Goal: Task Accomplishment & Management: Manage account settings

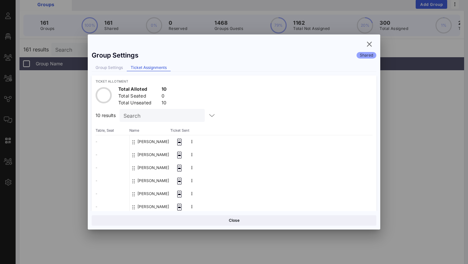
scroll to position [63, 0]
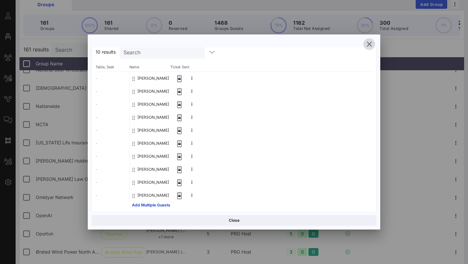
click at [370, 42] on icon "button" at bounding box center [369, 44] width 8 height 8
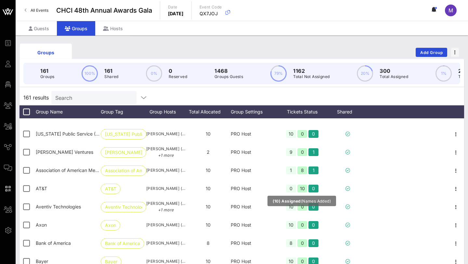
scroll to position [422, 0]
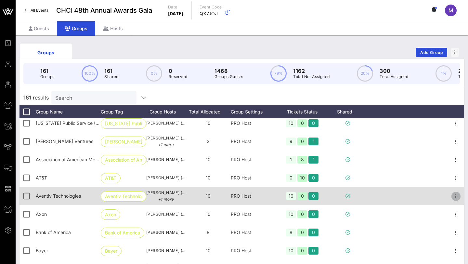
click at [453, 195] on icon "button" at bounding box center [456, 196] width 8 height 8
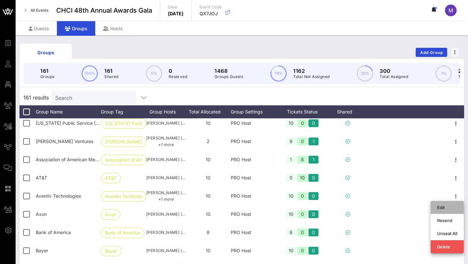
click at [434, 207] on div "Edit" at bounding box center [446, 207] width 33 height 13
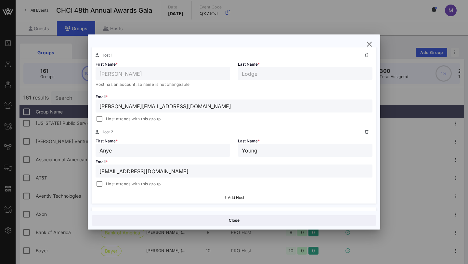
scroll to position [113, 0]
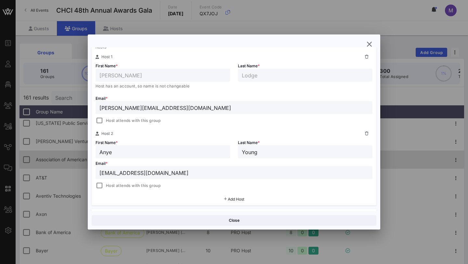
click at [389, 161] on div at bounding box center [234, 132] width 468 height 264
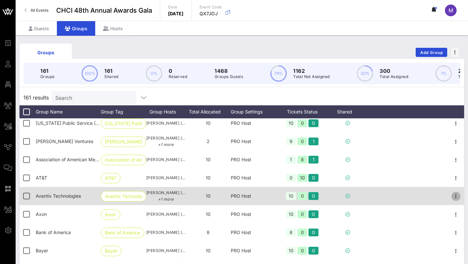
click at [456, 193] on icon "button" at bounding box center [456, 196] width 8 height 8
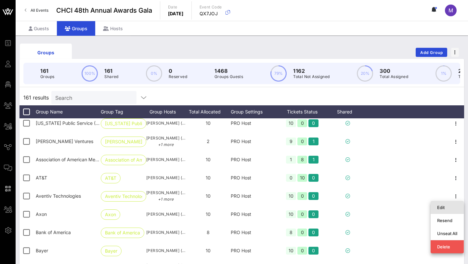
click at [439, 212] on div "Edit" at bounding box center [446, 207] width 33 height 13
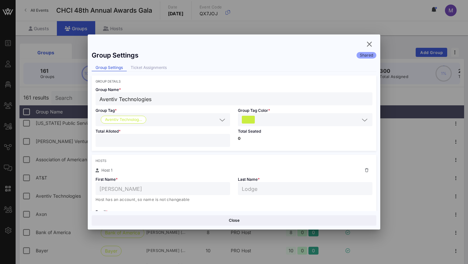
scroll to position [133, 0]
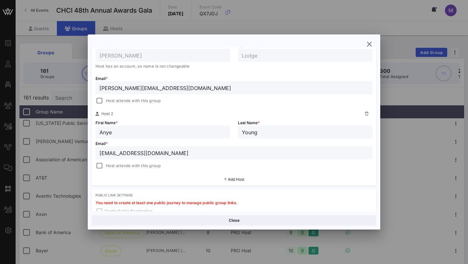
click at [182, 151] on input "[EMAIL_ADDRESS][DOMAIN_NAME]" at bounding box center [233, 152] width 269 height 8
click at [443, 227] on div at bounding box center [234, 132] width 468 height 264
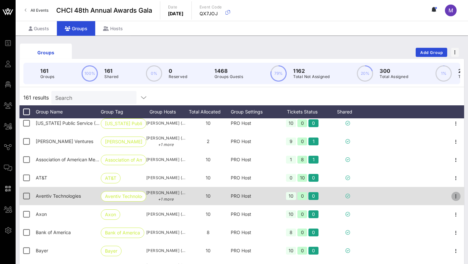
click at [455, 195] on icon "button" at bounding box center [456, 196] width 8 height 8
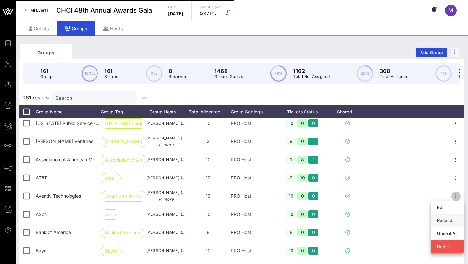
click at [442, 223] on div "Resend" at bounding box center [447, 220] width 20 height 10
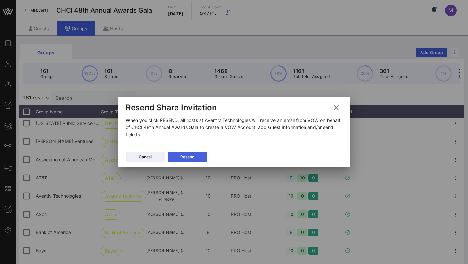
click at [192, 155] on div "Resend" at bounding box center [187, 157] width 14 height 6
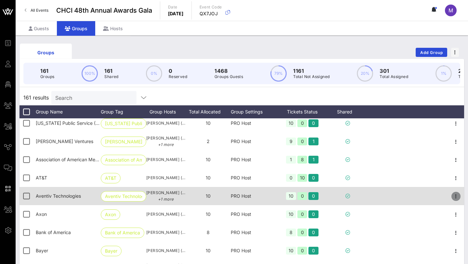
click at [453, 197] on icon "button" at bounding box center [456, 196] width 8 height 8
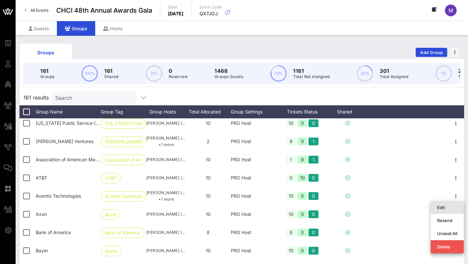
click at [439, 208] on div "Edit" at bounding box center [447, 207] width 20 height 5
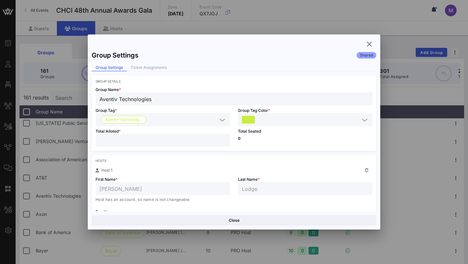
scroll to position [131, 0]
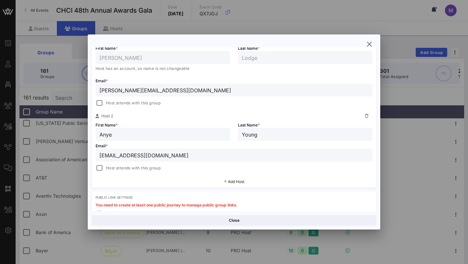
click at [160, 152] on input "[EMAIL_ADDRESS][DOMAIN_NAME]" at bounding box center [233, 155] width 269 height 8
click at [400, 115] on div at bounding box center [234, 132] width 468 height 264
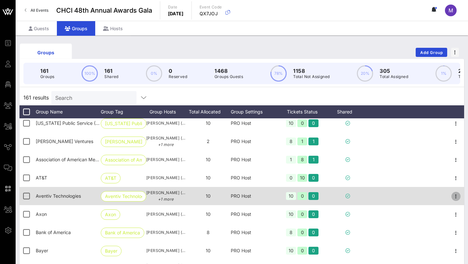
click at [453, 196] on icon "button" at bounding box center [456, 196] width 8 height 8
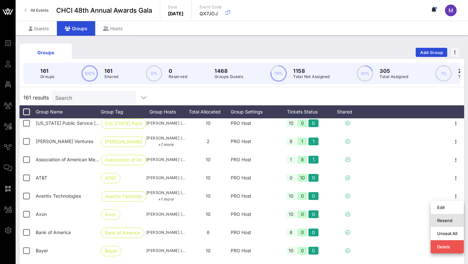
click at [445, 219] on div "Resend" at bounding box center [447, 220] width 20 height 5
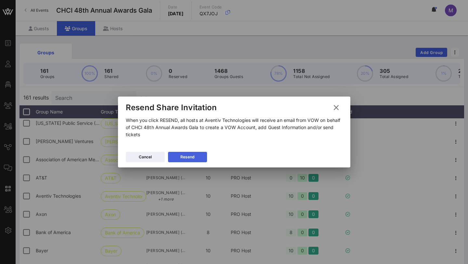
click at [192, 157] on div "Resend" at bounding box center [187, 157] width 14 height 6
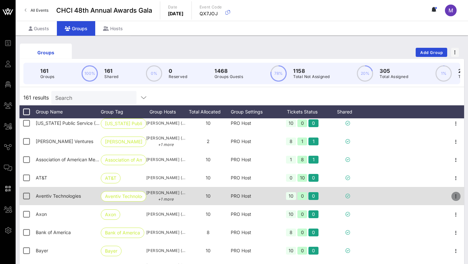
click at [454, 195] on icon "button" at bounding box center [456, 196] width 8 height 8
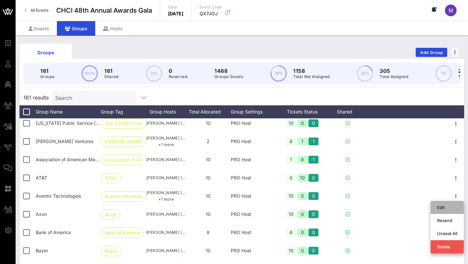
click at [446, 209] on div "Edit" at bounding box center [447, 207] width 20 height 5
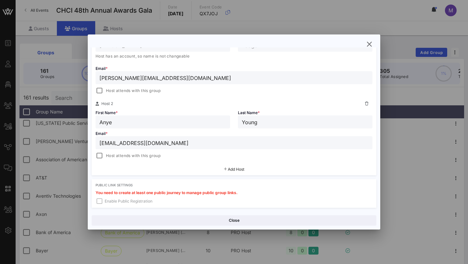
scroll to position [124, 0]
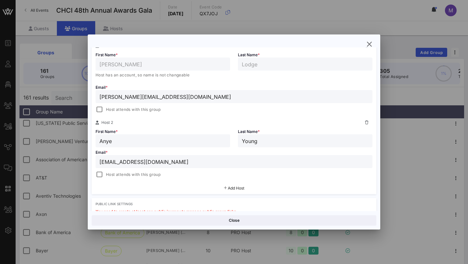
click at [230, 189] on span "Add Host" at bounding box center [236, 187] width 17 height 5
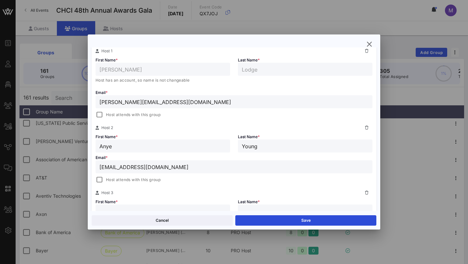
scroll to position [119, 0]
click at [104, 145] on input "Anye" at bounding box center [162, 146] width 127 height 8
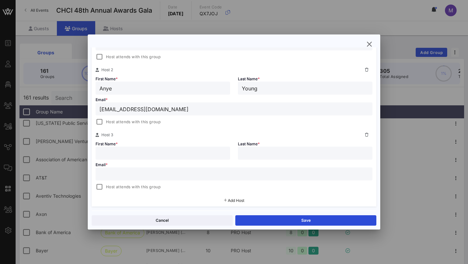
click at [114, 153] on input "text" at bounding box center [162, 153] width 127 height 8
paste input "Anye"
type input "Anye"
click at [242, 88] on input "Young" at bounding box center [305, 88] width 127 height 8
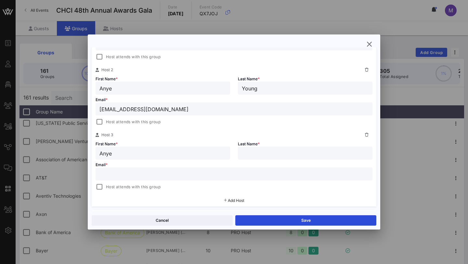
click at [259, 150] on input "text" at bounding box center [305, 153] width 127 height 8
paste input "Young"
type input "Young"
click at [178, 177] on input "text" at bounding box center [233, 174] width 269 height 8
click at [179, 163] on div "Email * Host attends with this group" at bounding box center [234, 174] width 284 height 31
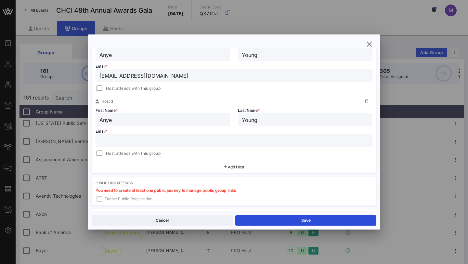
scroll to position [219, 0]
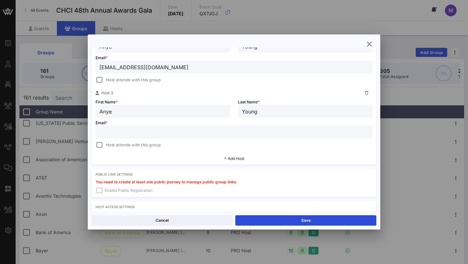
click at [169, 134] on input "text" at bounding box center [233, 132] width 269 height 8
paste input "[EMAIL_ADDRESS][DOMAIN_NAME]"
type input "[EMAIL_ADDRESS][DOMAIN_NAME]"
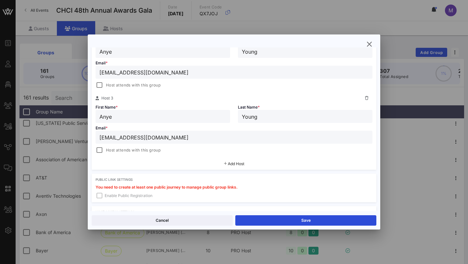
scroll to position [213, 0]
click at [156, 141] on input "[EMAIL_ADDRESS][DOMAIN_NAME]" at bounding box center [233, 137] width 269 height 8
click at [142, 73] on input "[EMAIL_ADDRESS][DOMAIN_NAME]" at bounding box center [233, 73] width 269 height 8
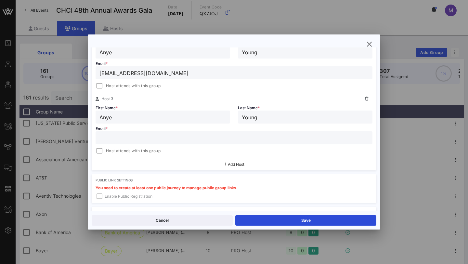
click at [142, 73] on input "[EMAIL_ADDRESS][DOMAIN_NAME]" at bounding box center [233, 73] width 269 height 8
paste input "[EMAIL_ADDRESS]"
type input "[EMAIL_ADDRESS][DOMAIN_NAME]"
click at [269, 216] on button "Save" at bounding box center [305, 220] width 141 height 10
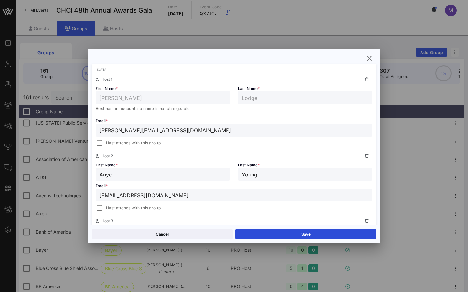
scroll to position [105, 0]
click at [291, 238] on button "Save" at bounding box center [305, 234] width 141 height 10
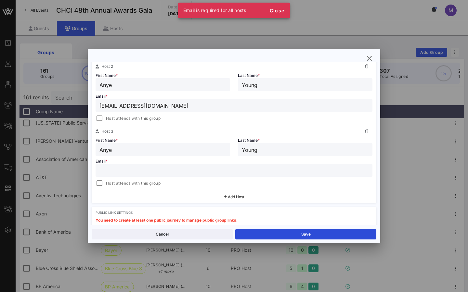
scroll to position [196, 0]
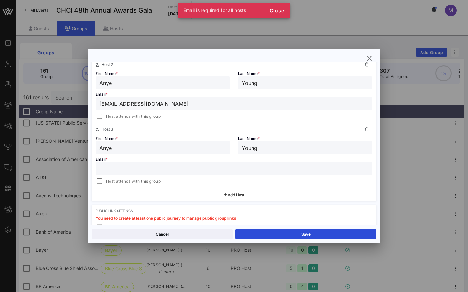
click at [370, 128] on div at bounding box center [366, 130] width 11 height 8
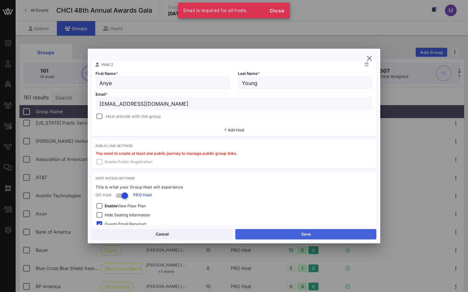
click at [288, 238] on button "Save" at bounding box center [305, 234] width 141 height 10
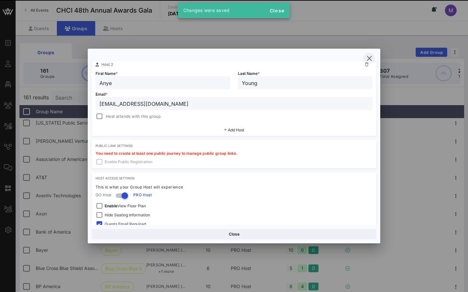
click at [371, 58] on icon "button" at bounding box center [369, 59] width 8 height 8
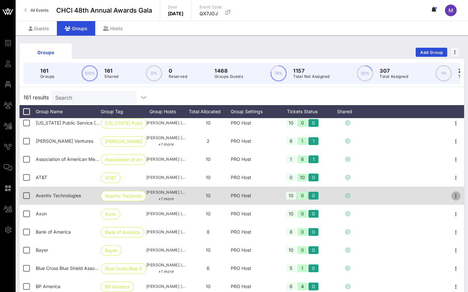
click at [456, 196] on icon "button" at bounding box center [456, 196] width 8 height 8
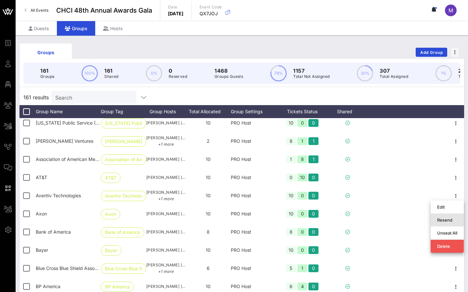
click at [444, 221] on div "Resend" at bounding box center [447, 220] width 20 height 5
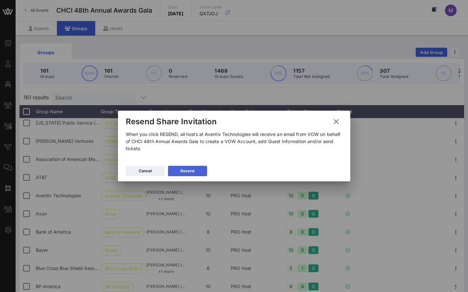
click at [195, 172] on button "Resend" at bounding box center [187, 171] width 39 height 10
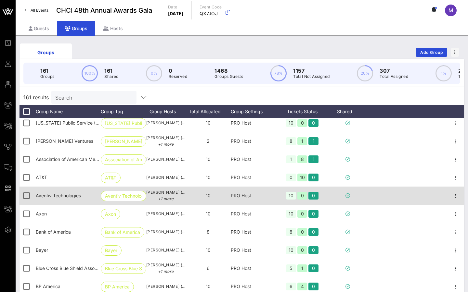
click at [461, 197] on div at bounding box center [455, 196] width 16 height 18
click at [454, 195] on icon "button" at bounding box center [456, 196] width 8 height 8
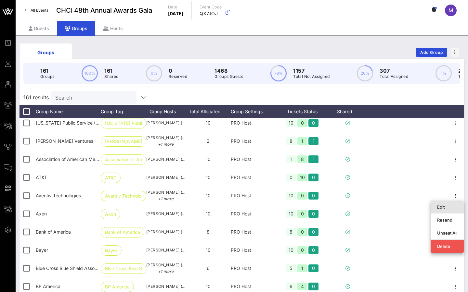
click at [443, 204] on div "Edit" at bounding box center [447, 207] width 20 height 10
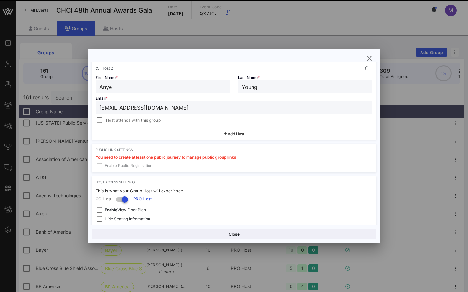
scroll to position [169, 0]
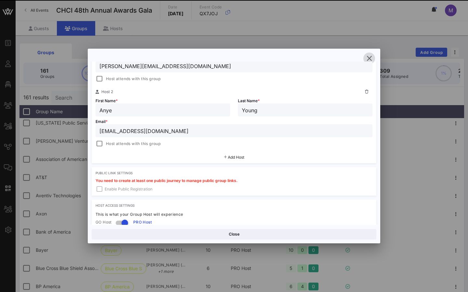
click at [371, 61] on icon "button" at bounding box center [369, 59] width 8 height 8
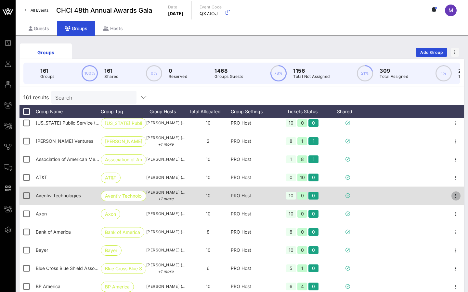
click at [459, 195] on span "button" at bounding box center [455, 196] width 9 height 8
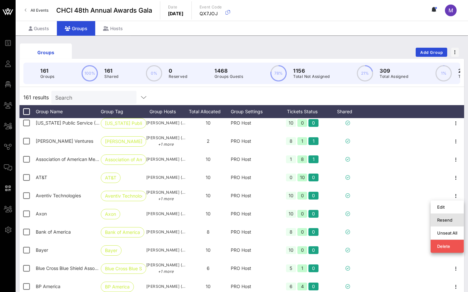
click at [438, 220] on div "Resend" at bounding box center [447, 220] width 20 height 5
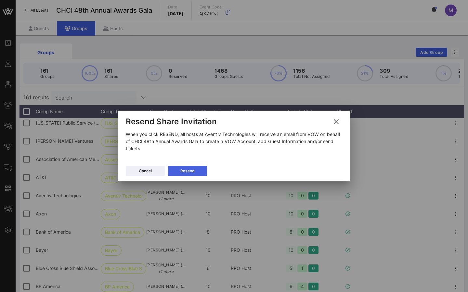
click at [201, 171] on button "Resend" at bounding box center [187, 171] width 39 height 10
